Goal: Contribute content: Add original content to the website for others to see

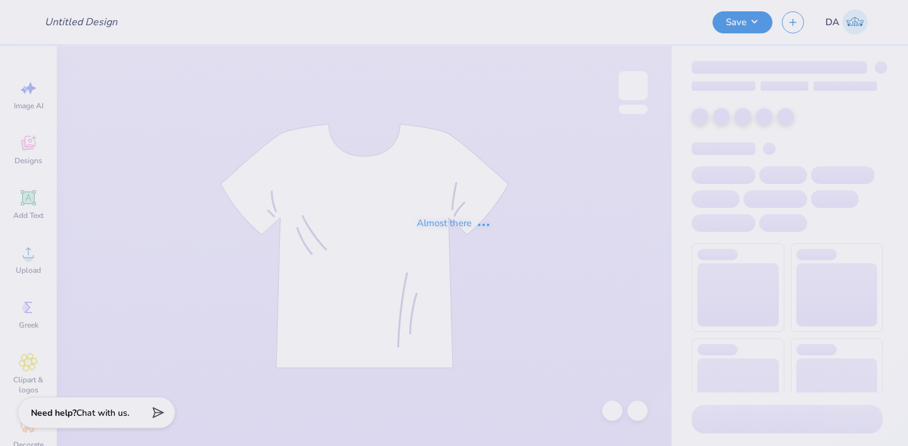
type input "NSMH Fall Merch"
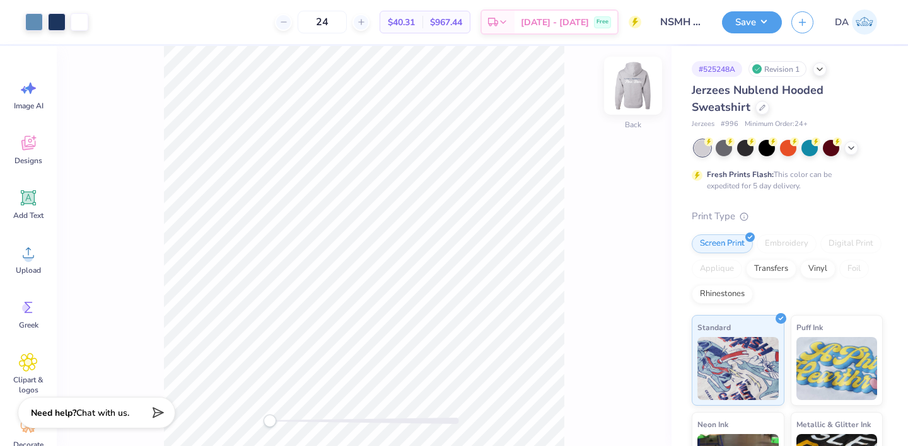
click at [638, 83] on img at bounding box center [633, 86] width 50 height 50
click at [634, 86] on img at bounding box center [633, 86] width 50 height 50
click at [641, 86] on img at bounding box center [633, 86] width 50 height 50
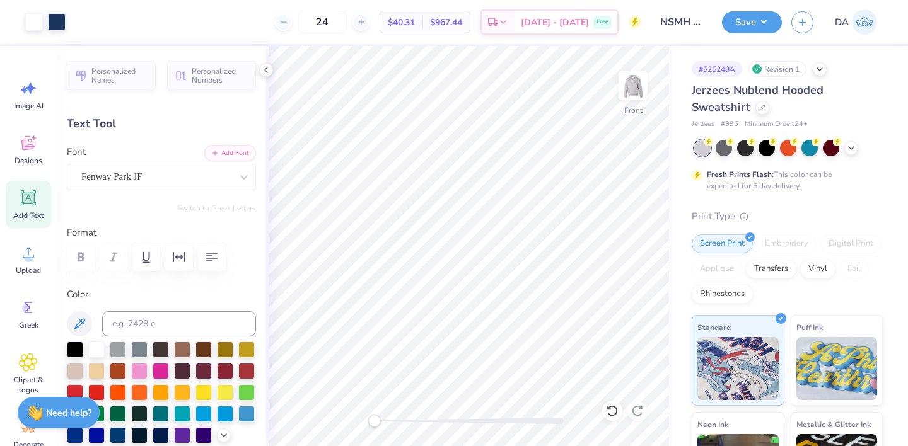
type input "14.01"
type input "0.79"
type input "6.93"
type textarea "Hospitality Management at [GEOGRAPHIC_DATA]"
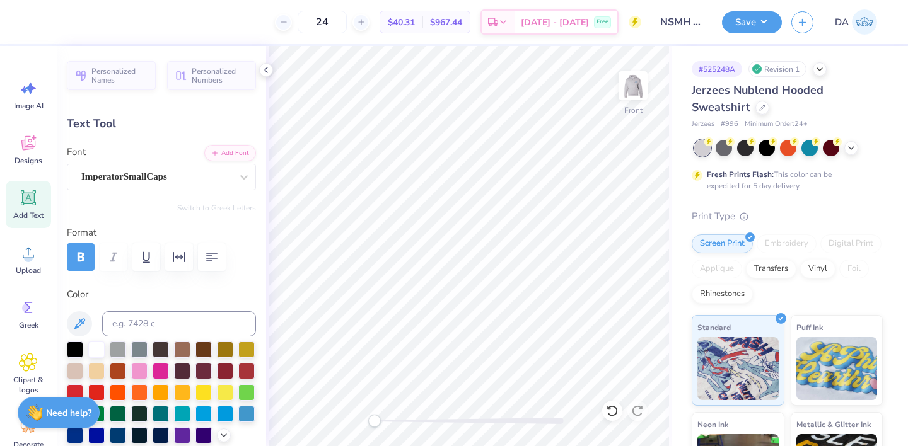
scroll to position [2, 2]
type input "3.02"
type input "5.82"
type textarea "Hospitality Management at [GEOGRAPHIC_DATA]"
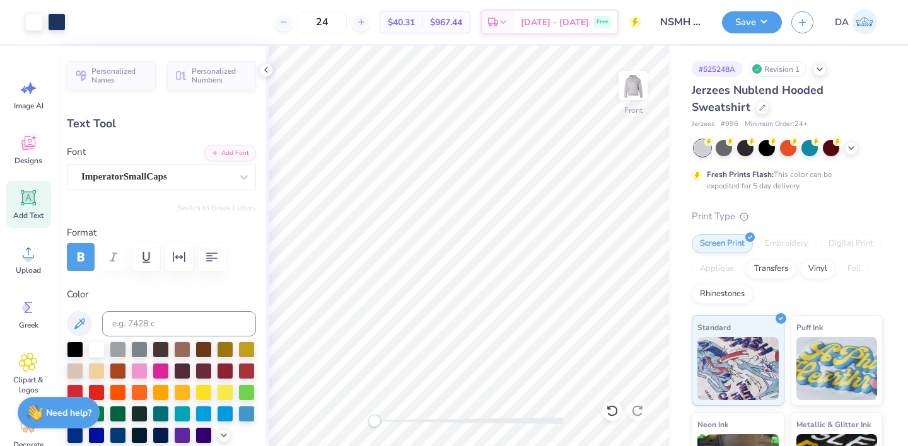
click at [30, 205] on icon at bounding box center [28, 197] width 19 height 19
type input "6.99"
type input "2.02"
type input "14.74"
paste textarea "®"
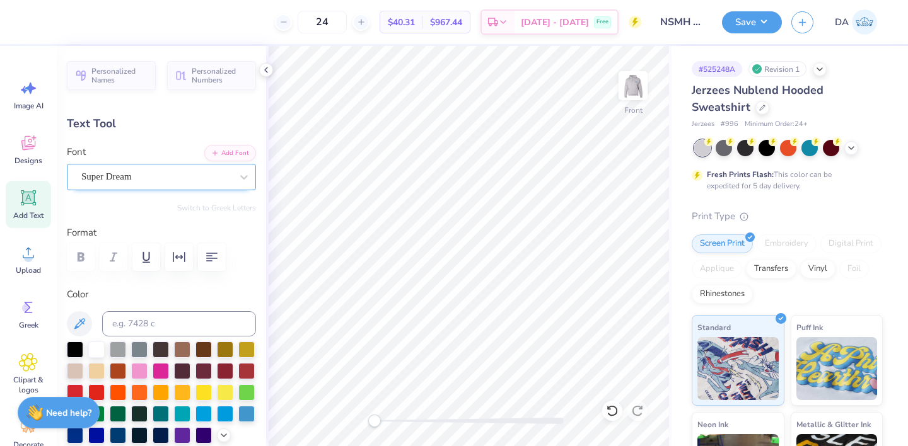
type textarea "®"
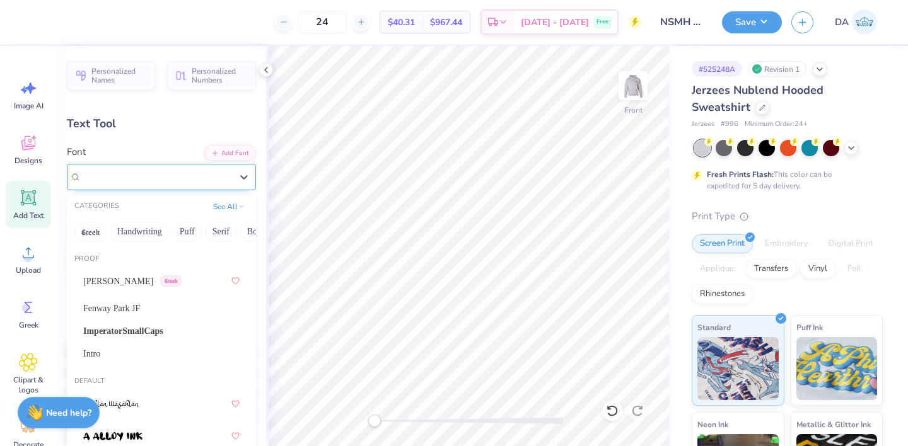
click at [181, 178] on div "Super Dream" at bounding box center [156, 177] width 153 height 20
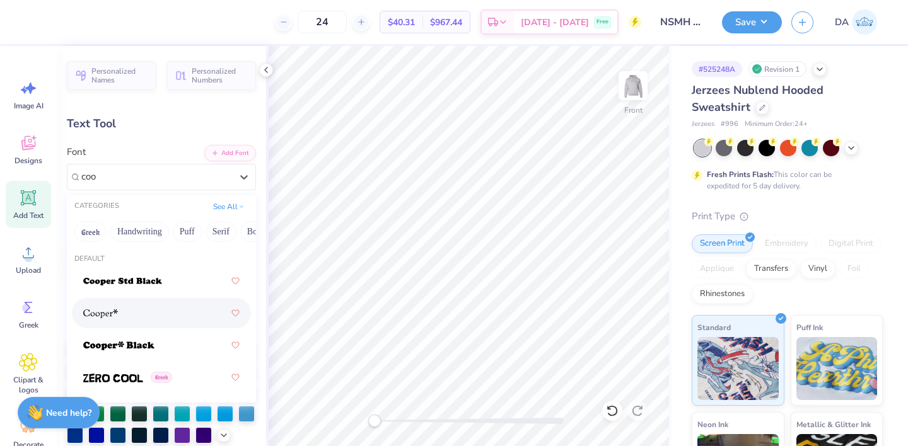
click at [144, 321] on div at bounding box center [161, 313] width 156 height 23
type input "coo"
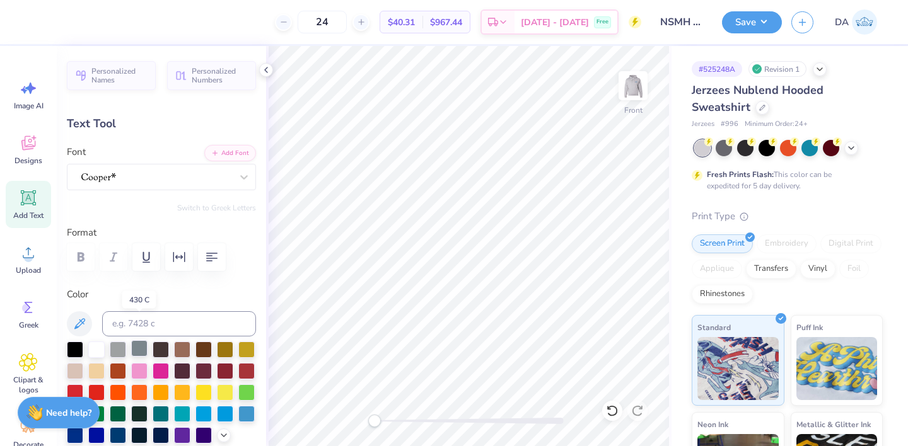
scroll to position [38, 0]
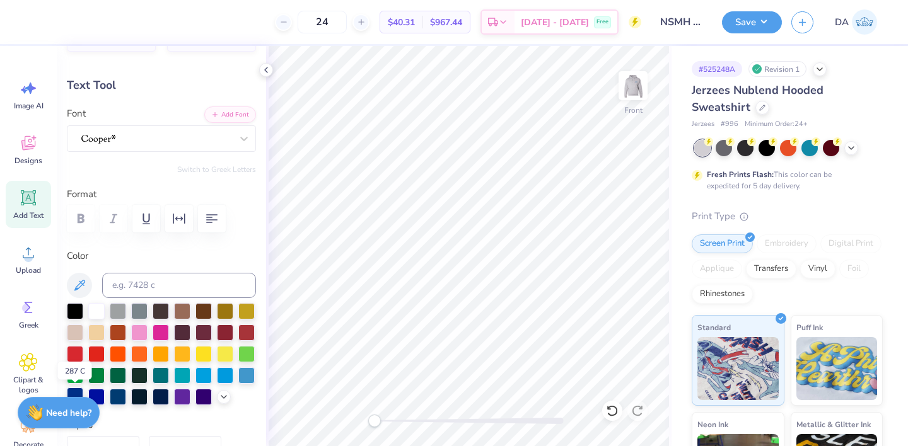
click at [73, 393] on div at bounding box center [75, 396] width 16 height 16
click at [178, 287] on input at bounding box center [179, 285] width 154 height 25
type input "534c"
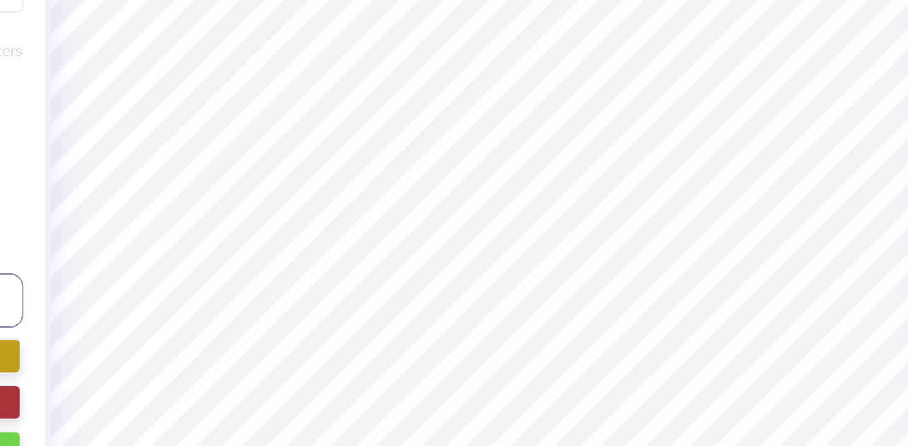
type input "2.07"
type input "2.12"
type input "14.69"
type input "0.66"
type input "0.68"
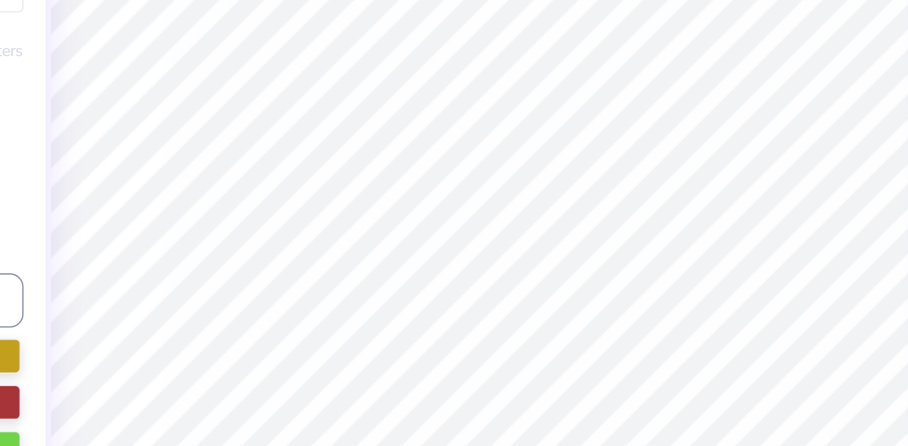
type input "16.13"
type input "0.34"
type input "0.35"
type input "8.12"
type input "14.01"
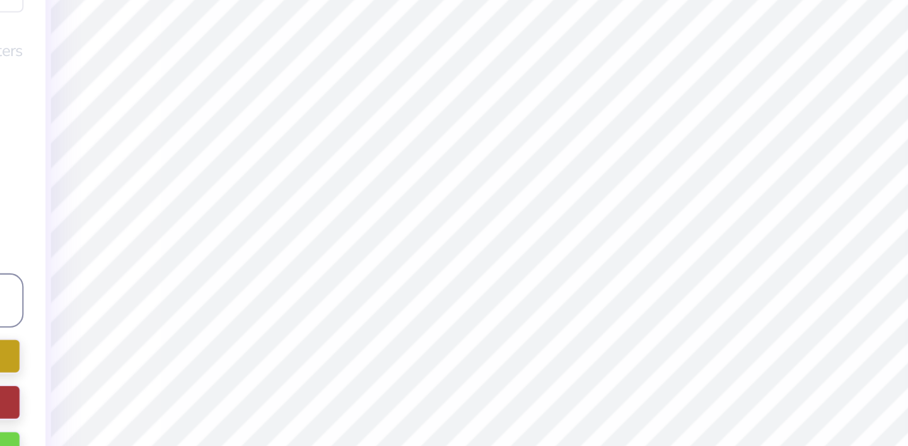
type input "3.02"
type input "5.82"
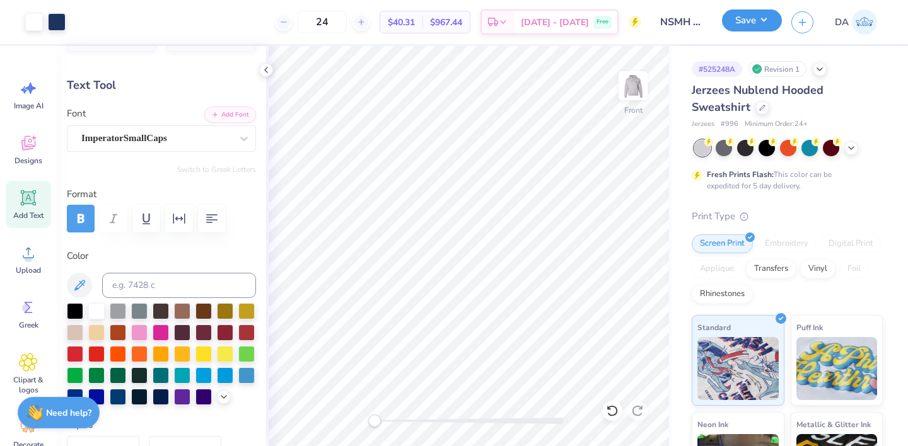
click at [751, 16] on button "Save" at bounding box center [752, 20] width 60 height 22
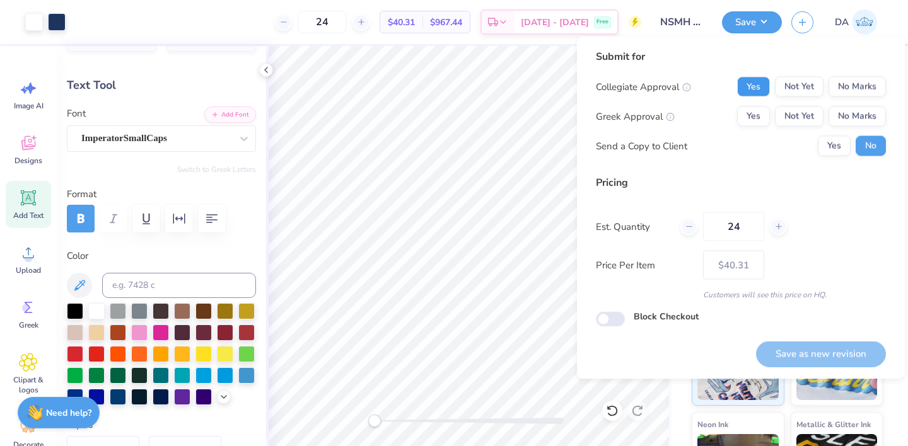
click at [761, 85] on button "Yes" at bounding box center [753, 87] width 33 height 20
click at [831, 122] on button "No Marks" at bounding box center [856, 117] width 57 height 20
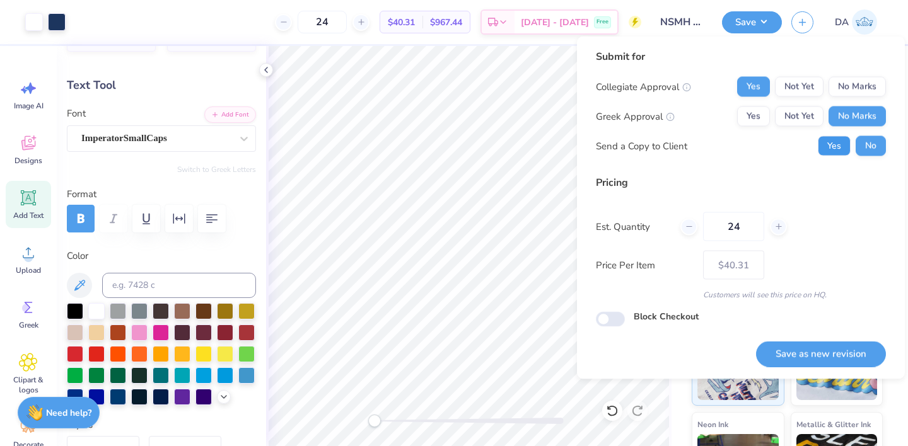
click at [830, 151] on button "Yes" at bounding box center [834, 146] width 33 height 20
click at [811, 361] on button "Save as new revision" at bounding box center [821, 354] width 130 height 26
type input "$40.31"
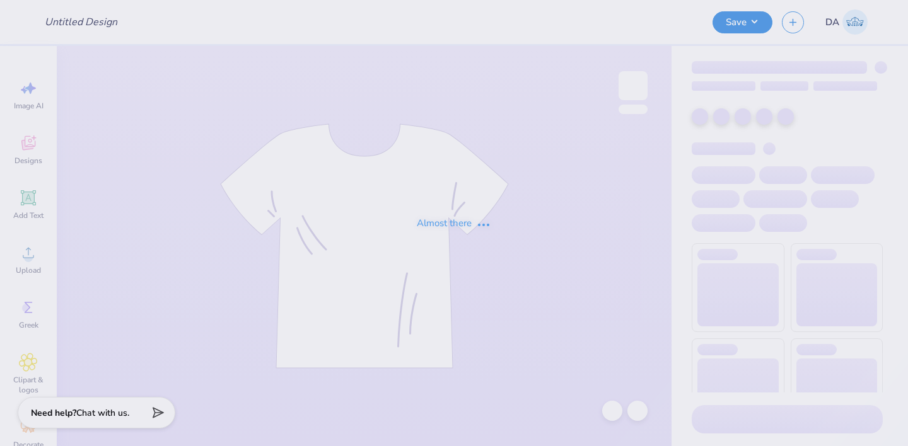
type input "exec merch mock neck"
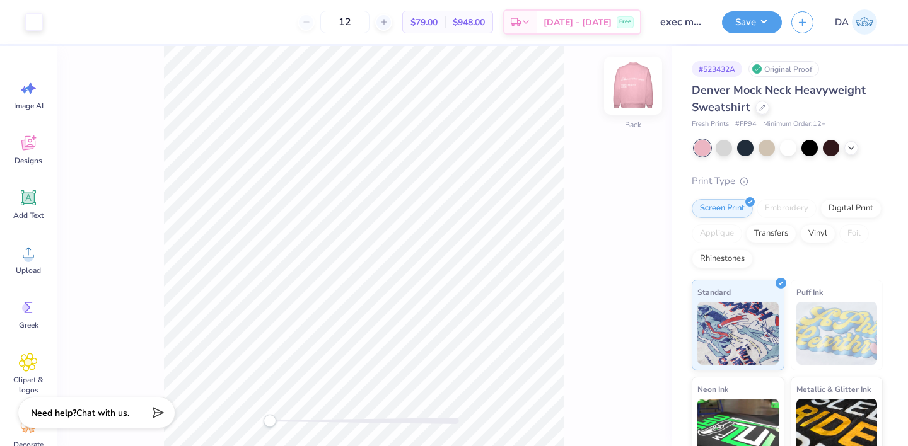
click at [629, 84] on img at bounding box center [633, 86] width 50 height 50
click at [16, 211] on span "Add Text" at bounding box center [28, 216] width 30 height 10
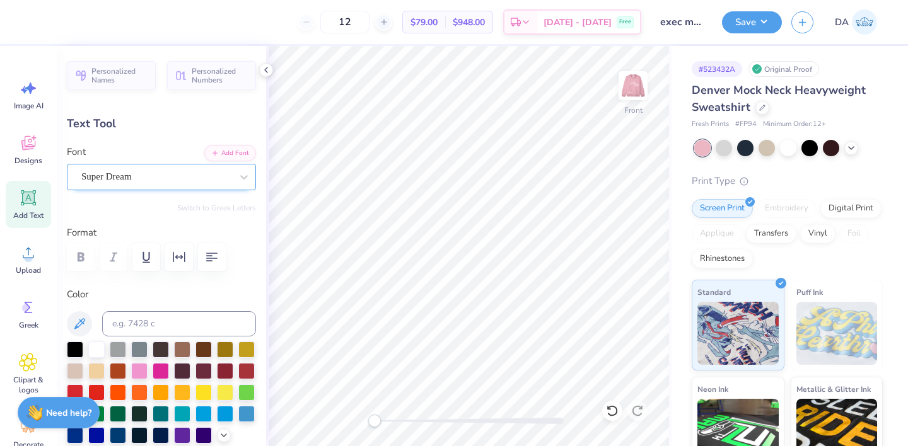
type textarea "®"
click at [146, 178] on div "Super Dream" at bounding box center [156, 177] width 153 height 20
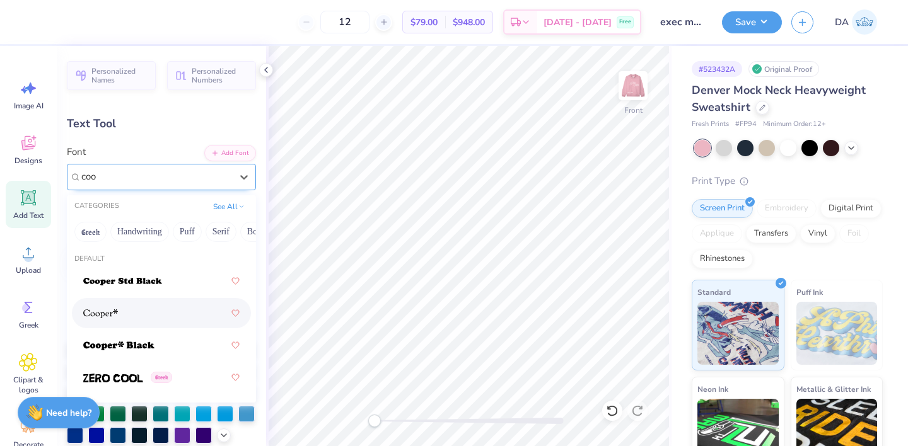
click at [129, 315] on div at bounding box center [161, 313] width 156 height 23
type input "coo"
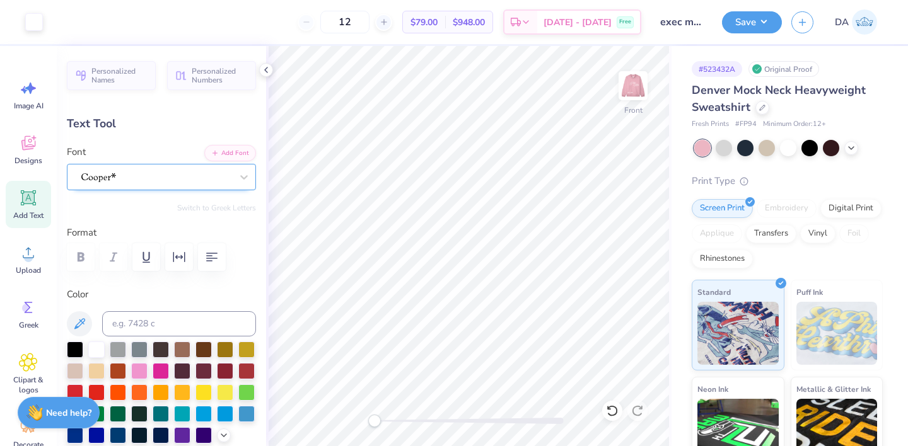
type input "1.73"
type input "1.77"
type input "11.36"
type input "0.58"
type input "0.59"
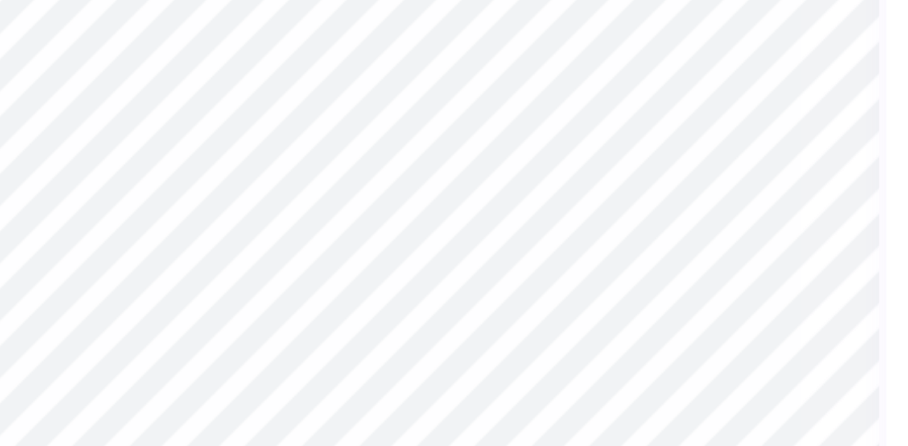
type input "8.82"
type input "0.39"
type input "0.40"
type input "0.0"
type input "9.12"
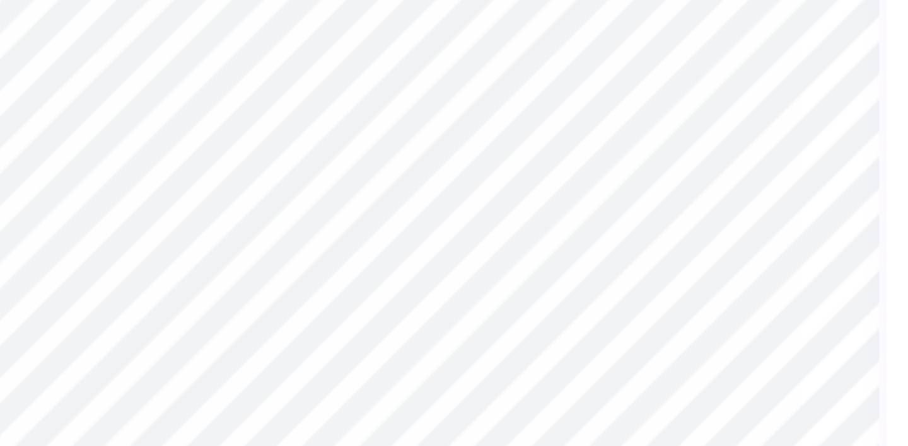
type input "25.1"
type input "0.31"
type input "9.14"
type input "0.0"
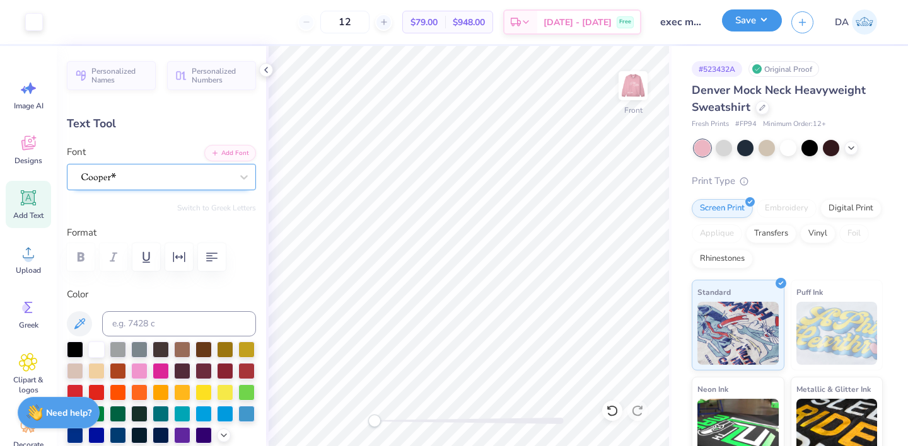
click at [751, 16] on button "Save" at bounding box center [752, 20] width 60 height 22
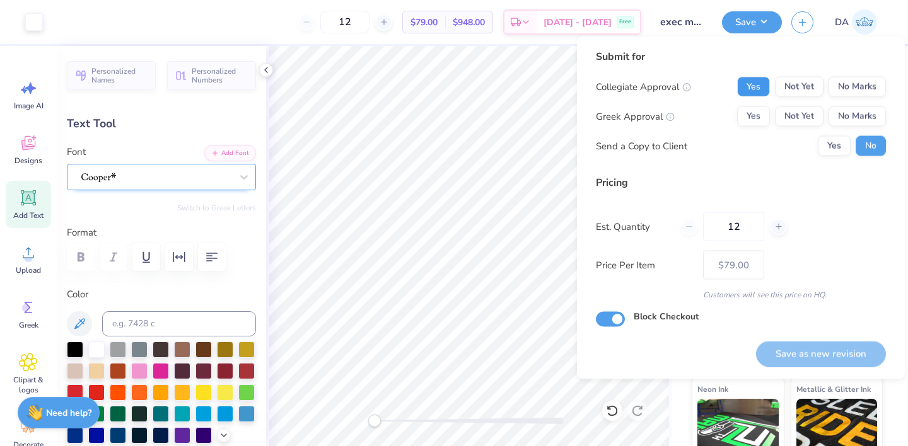
click at [749, 88] on button "Yes" at bounding box center [753, 87] width 33 height 20
click at [761, 125] on button "Yes" at bounding box center [753, 117] width 33 height 20
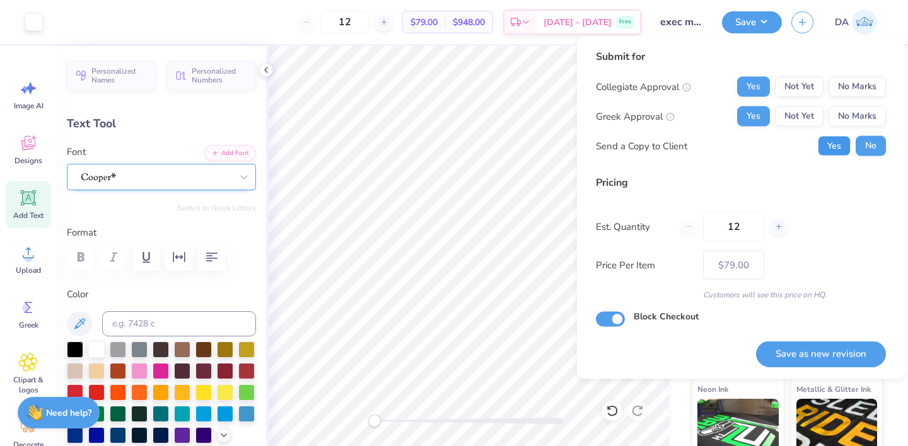
click at [827, 153] on button "Yes" at bounding box center [834, 146] width 33 height 20
click at [818, 369] on div "Submit for Collegiate Approval Yes Not Yet No Marks Greek Approval Yes Not Yet …" at bounding box center [741, 208] width 328 height 343
click at [818, 356] on button "Save as new revision" at bounding box center [821, 354] width 130 height 26
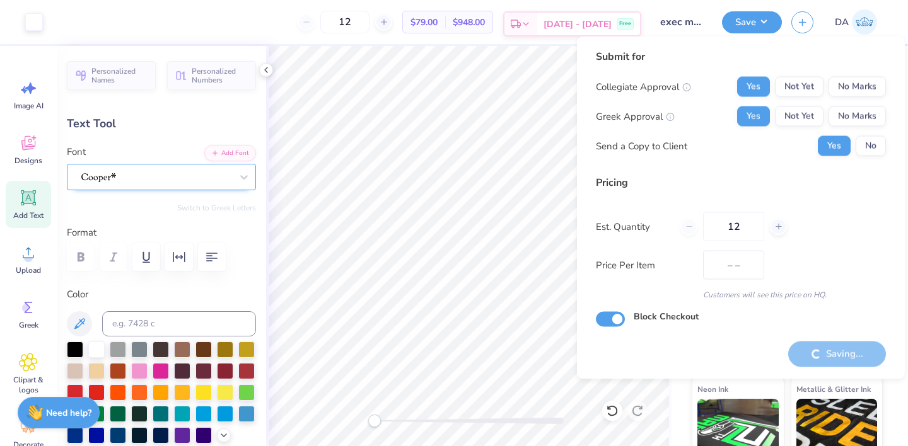
type input "$79.00"
